Goal: Task Accomplishment & Management: Manage account settings

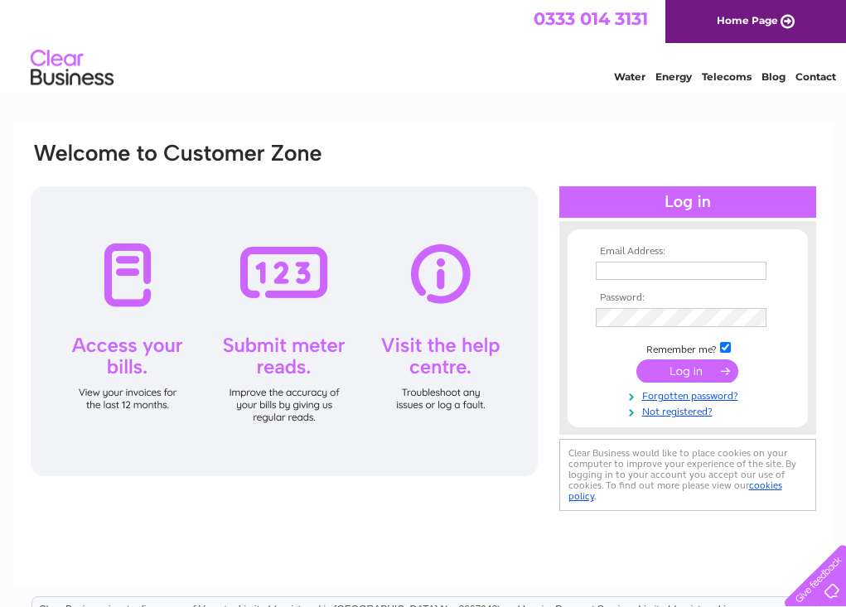
click at [131, 258] on div at bounding box center [284, 331] width 507 height 290
click at [126, 268] on div at bounding box center [284, 331] width 507 height 290
click at [127, 268] on div at bounding box center [284, 331] width 507 height 290
click at [667, 407] on link "Not registered?" at bounding box center [690, 411] width 188 height 16
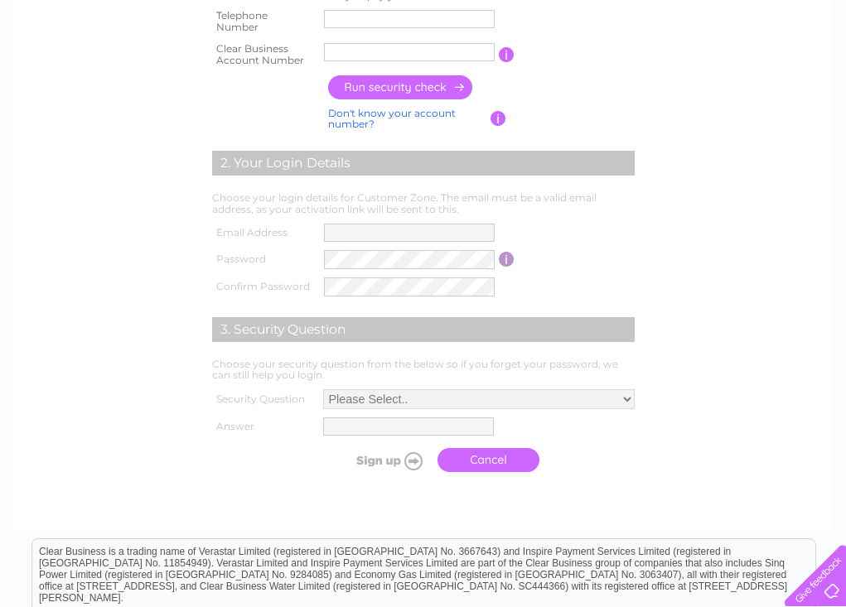
scroll to position [384, 0]
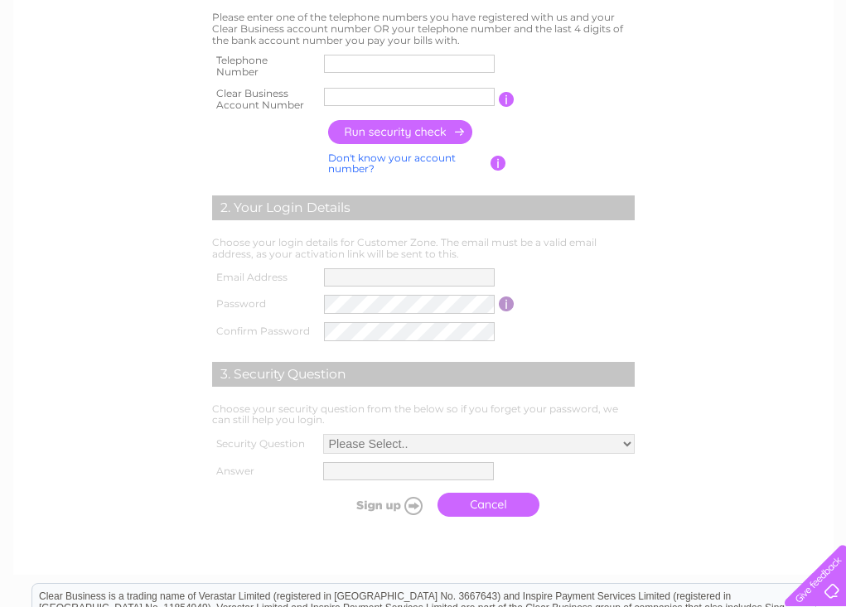
click at [510, 99] on input "button" at bounding box center [507, 99] width 16 height 15
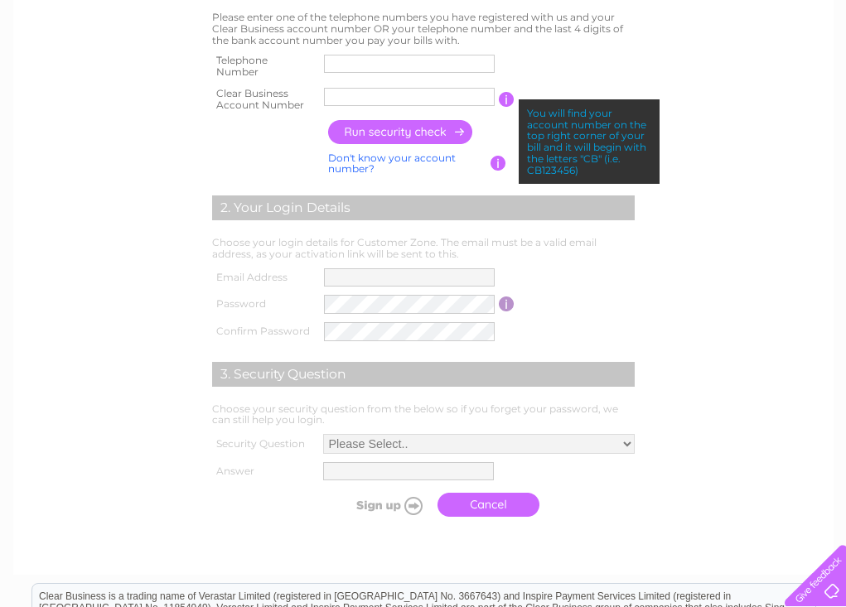
click at [750, 303] on form "1. Security Check Please enter one of the telephone numbers you have registered…" at bounding box center [423, 247] width 789 height 621
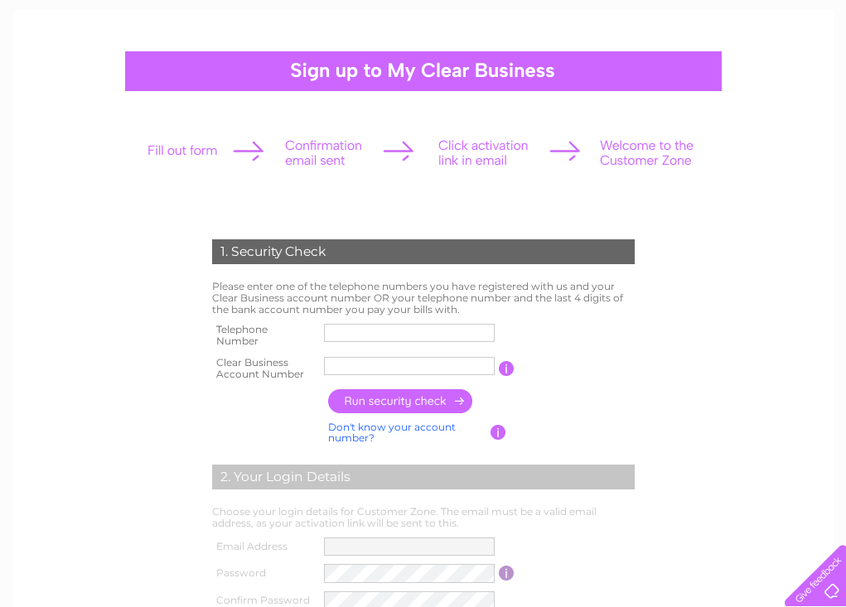
scroll to position [0, 0]
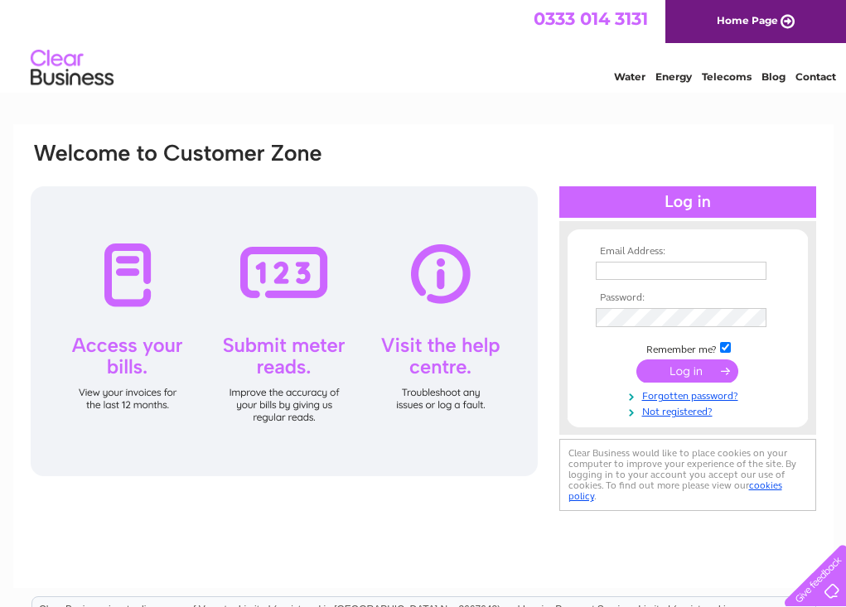
click at [119, 268] on div at bounding box center [284, 331] width 507 height 290
click at [118, 268] on div at bounding box center [284, 331] width 507 height 290
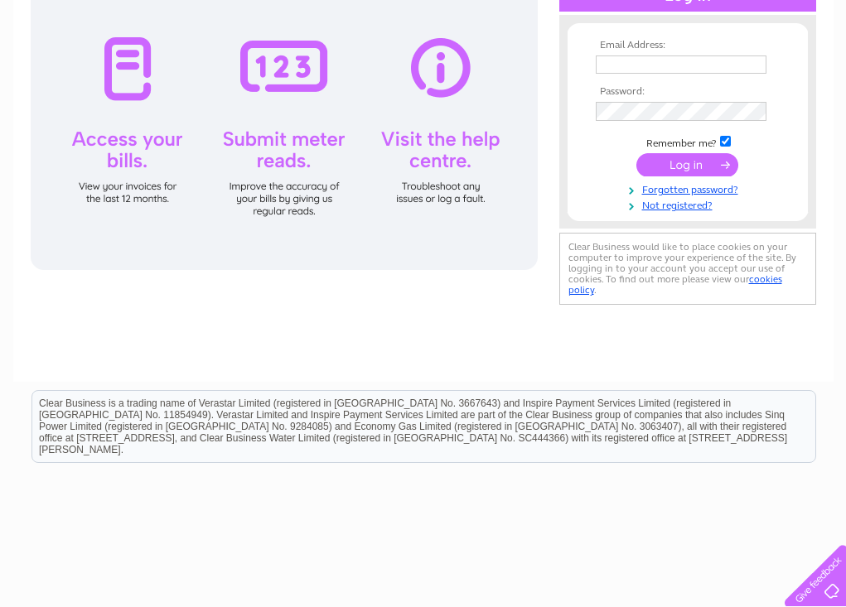
scroll to position [27, 0]
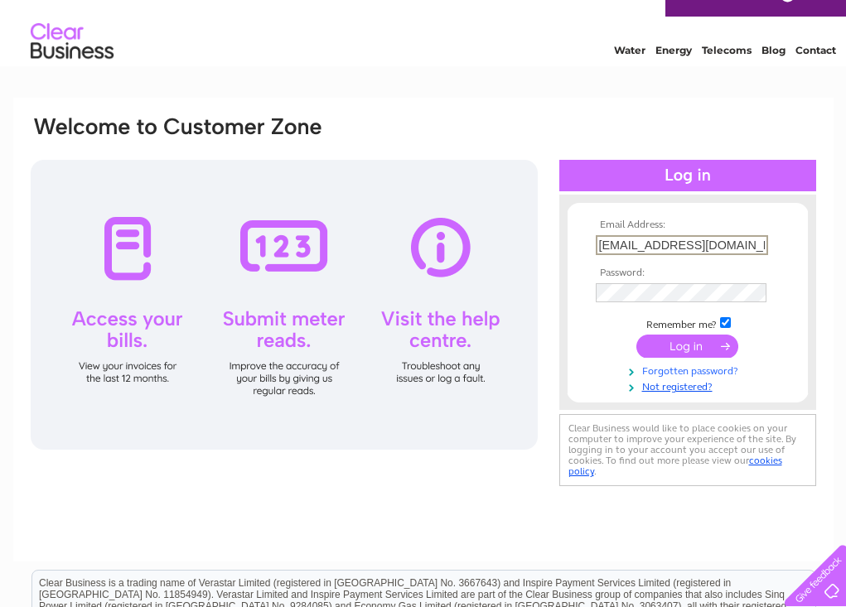
type input "theseasidecafe@yahoo.com"
click at [671, 366] on link "Forgotten password?" at bounding box center [690, 370] width 188 height 16
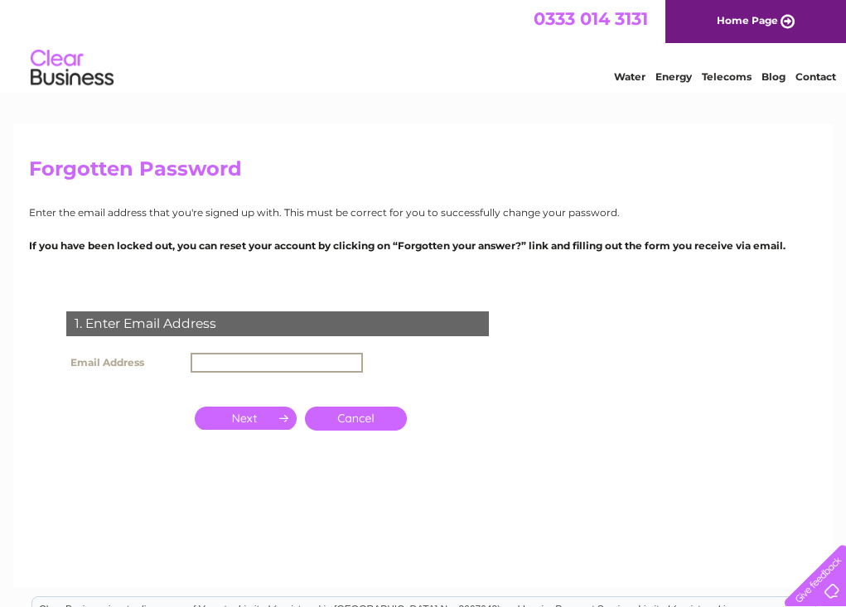
click at [248, 361] on input "text" at bounding box center [277, 363] width 172 height 20
type input "theseasidecafe@yahoo.com"
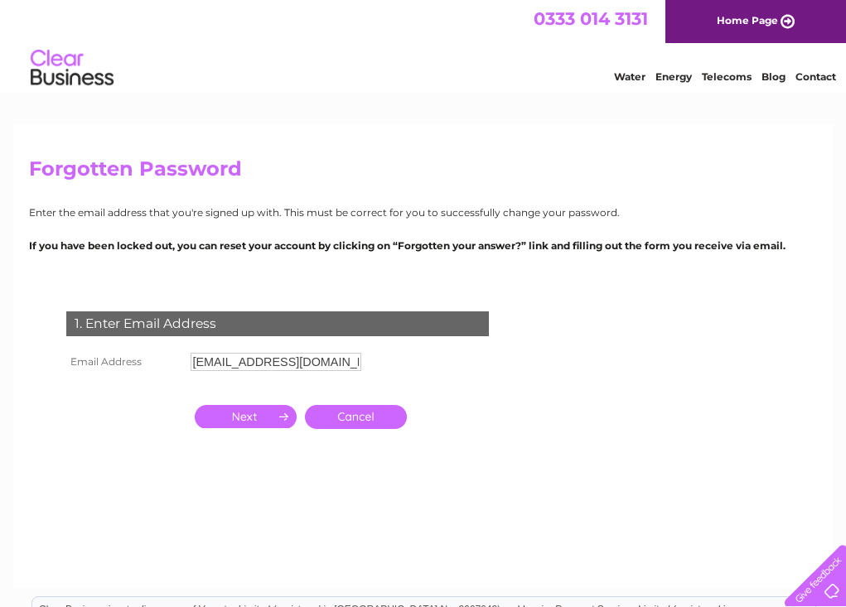
click at [230, 417] on input "button" at bounding box center [246, 416] width 102 height 23
